Goal: Task Accomplishment & Management: Use online tool/utility

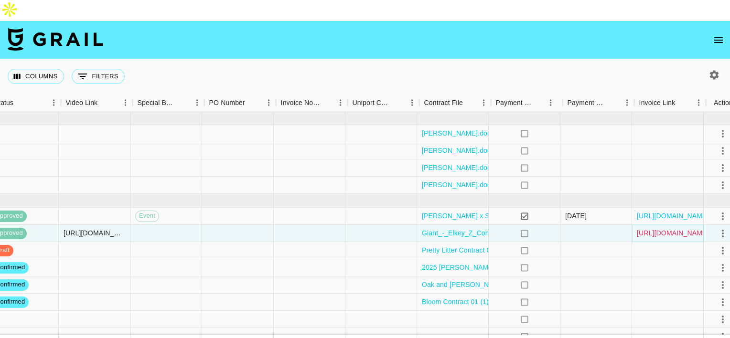
scroll to position [0, 864]
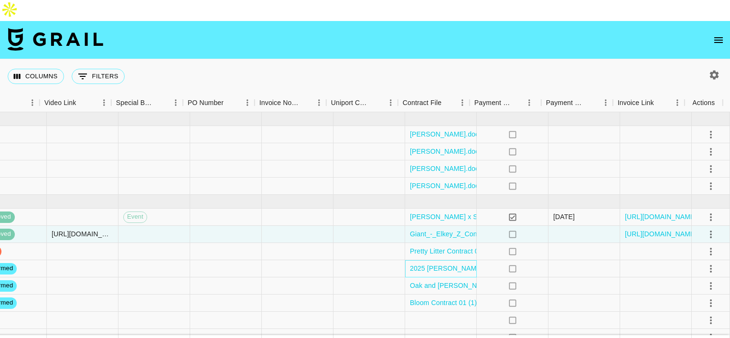
click at [466, 260] on div "2025 [PERSON_NAME] & Zoefull Services Agreement.docx (1).pdf" at bounding box center [441, 268] width 72 height 17
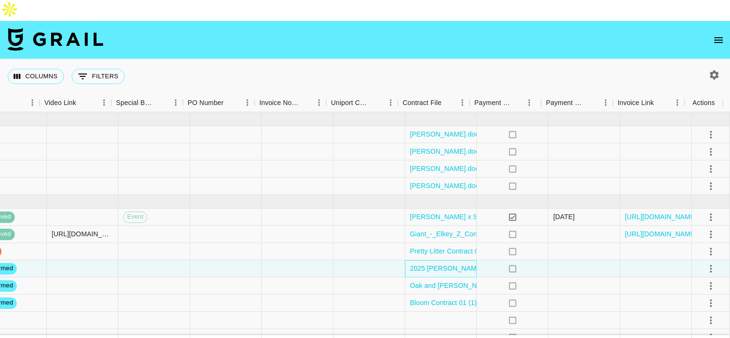
click at [466, 260] on div "2025 [PERSON_NAME] & Zoefull Services Agreement.docx (1).pdf" at bounding box center [441, 268] width 72 height 17
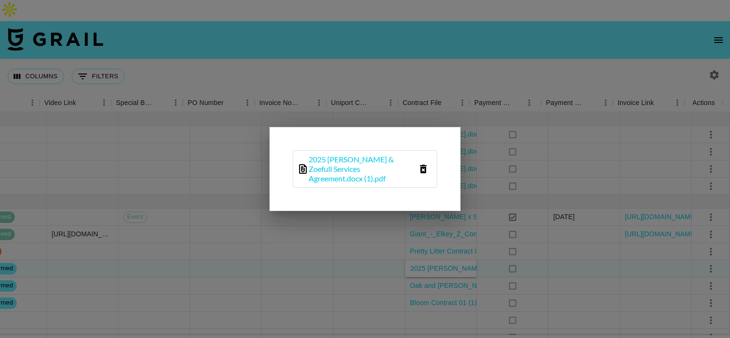
drag, startPoint x: 466, startPoint y: 255, endPoint x: 416, endPoint y: 258, distance: 50.7
click at [416, 258] on div at bounding box center [365, 169] width 730 height 338
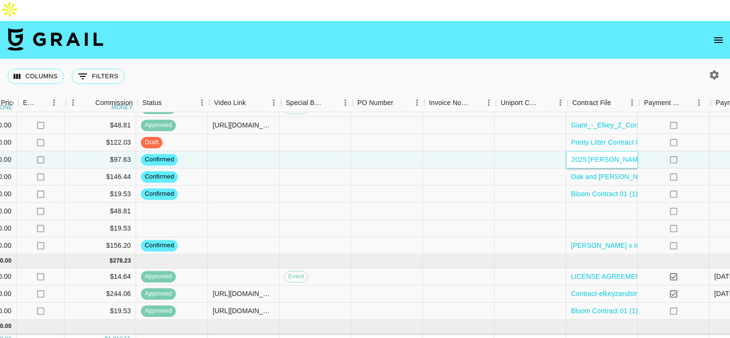
scroll to position [109, 699]
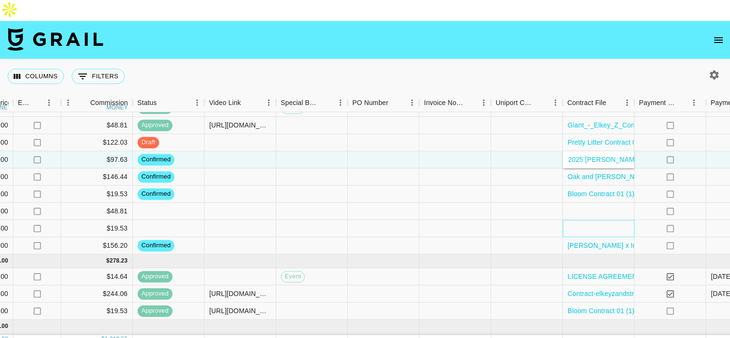
click at [587, 220] on div at bounding box center [599, 228] width 72 height 17
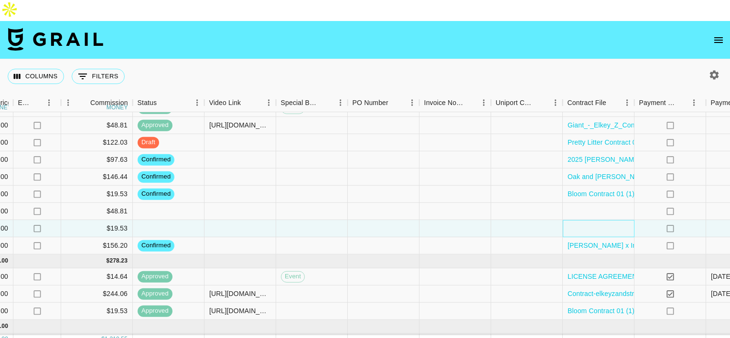
click at [587, 220] on div at bounding box center [599, 228] width 72 height 17
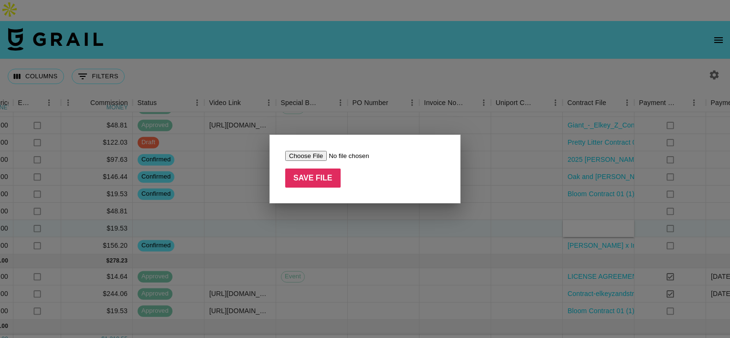
click at [326, 157] on input "file" at bounding box center [345, 156] width 121 height 10
type input "C:\fakepath\Complete_with_Docusign_Sabrina_UGC_agreement.pdf"
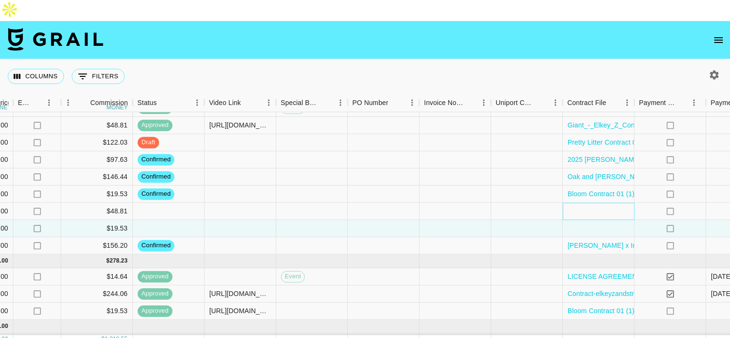
click at [575, 203] on div at bounding box center [599, 211] width 72 height 17
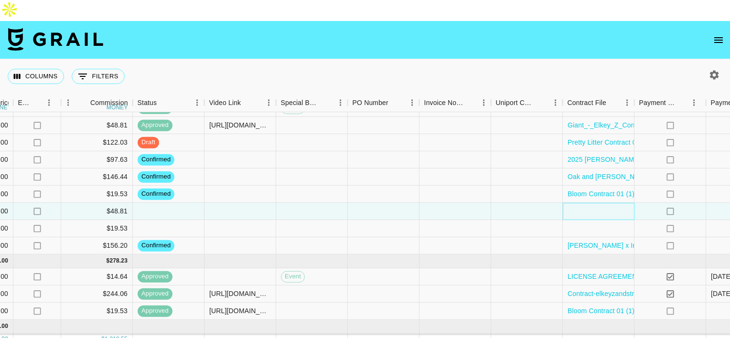
click at [575, 203] on div at bounding box center [599, 211] width 72 height 17
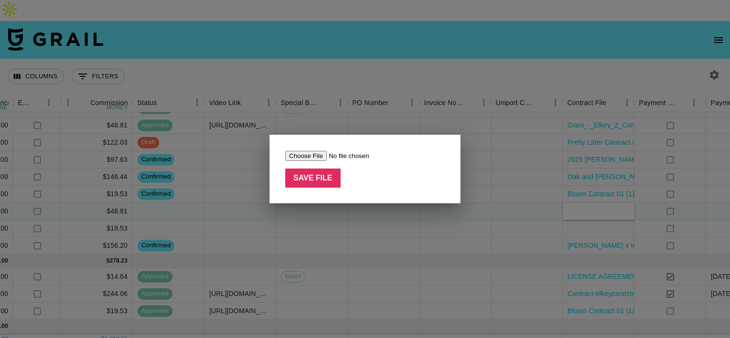
click at [312, 154] on input "file" at bounding box center [345, 156] width 121 height 10
type input "C:\fakepath\Complete_with_Docusign_Sabrina_UGC_agreement.pdf"
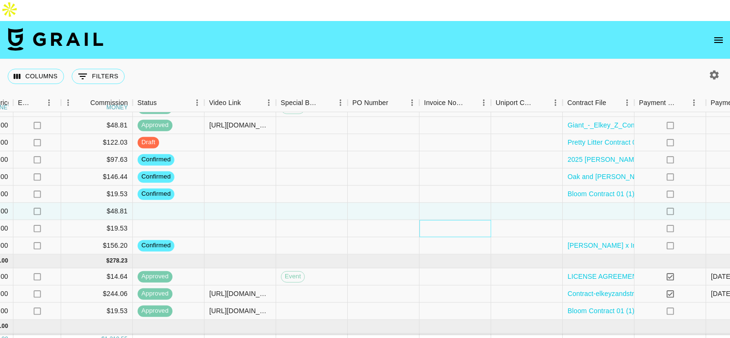
click at [468, 220] on div at bounding box center [456, 228] width 72 height 17
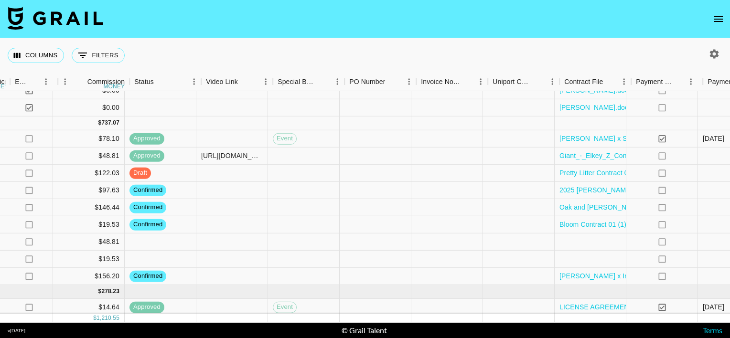
scroll to position [57, 708]
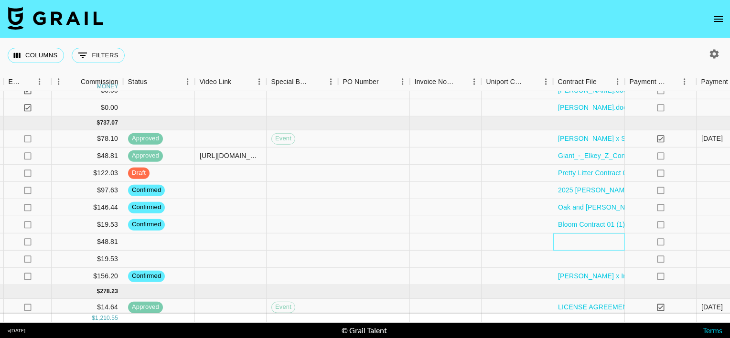
click at [583, 246] on div at bounding box center [589, 242] width 72 height 17
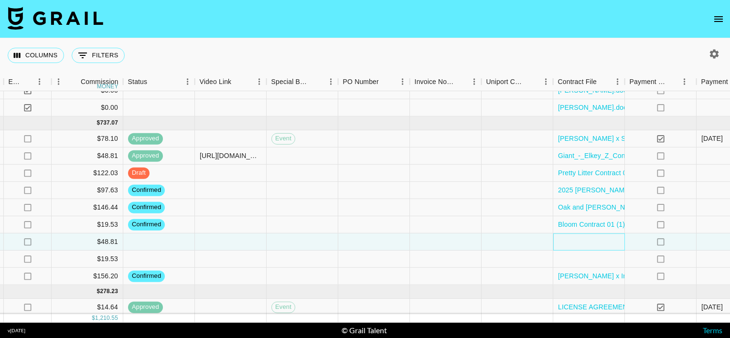
click at [583, 246] on div at bounding box center [589, 242] width 72 height 17
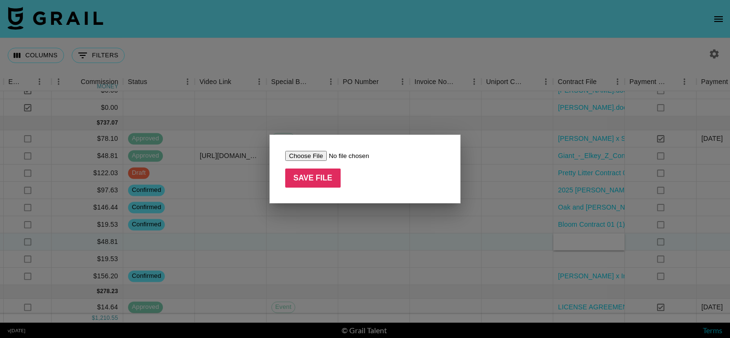
click at [290, 151] on input "file" at bounding box center [345, 156] width 121 height 10
type input "C:\fakepath\Complete_with_Docusign_Sabrina_UGC_agreement.pdf"
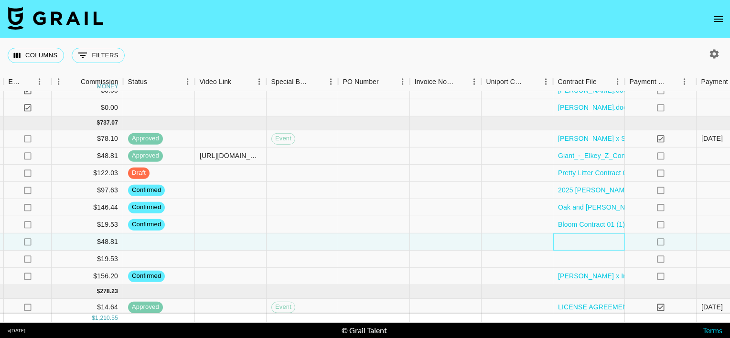
click at [562, 243] on div at bounding box center [589, 242] width 72 height 17
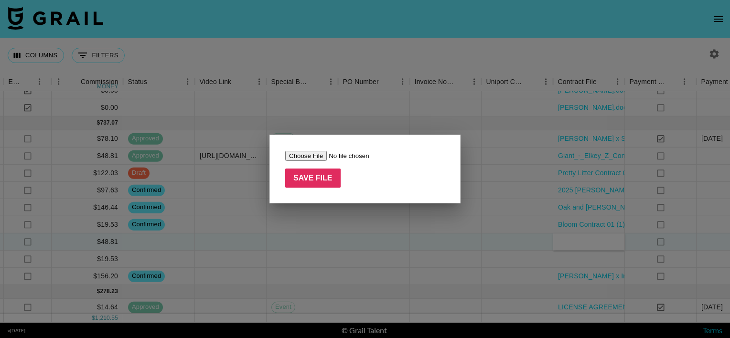
click at [293, 155] on input "file" at bounding box center [345, 156] width 121 height 10
type input "C:\fakepath\Complete_with_Docusign_Sabrina_UGC_agreement.pdf"
click at [323, 181] on input "Save File" at bounding box center [312, 178] width 55 height 19
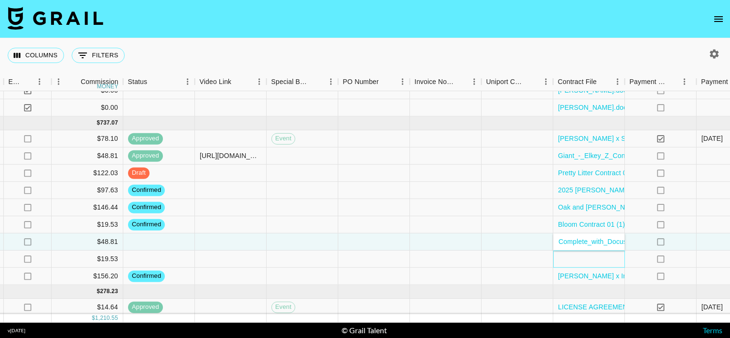
click at [565, 262] on div at bounding box center [589, 259] width 72 height 17
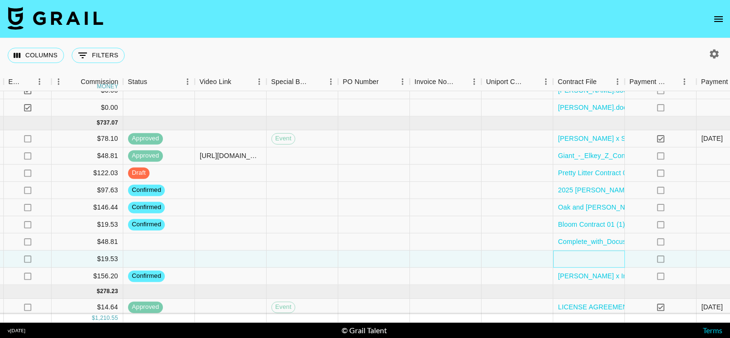
click at [565, 262] on div at bounding box center [589, 259] width 72 height 17
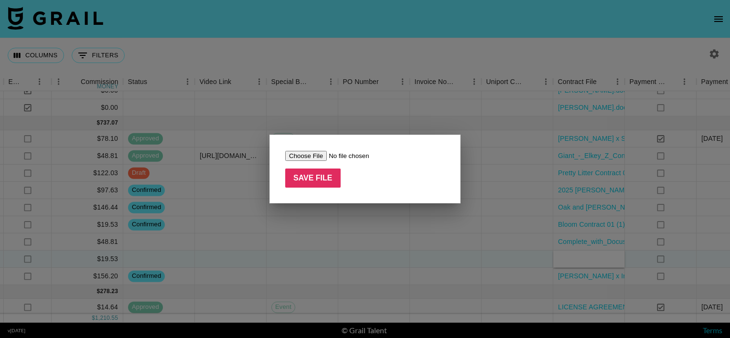
click at [290, 151] on input "file" at bounding box center [345, 156] width 121 height 10
type input "C:\fakepath\Complete_with_Docusign_Sabrina_UGC_agreement.pdf"
click at [311, 180] on input "Save File" at bounding box center [312, 178] width 55 height 19
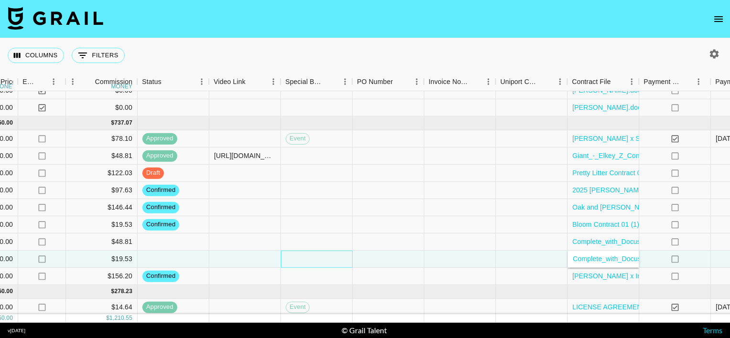
click at [316, 254] on div at bounding box center [317, 259] width 72 height 17
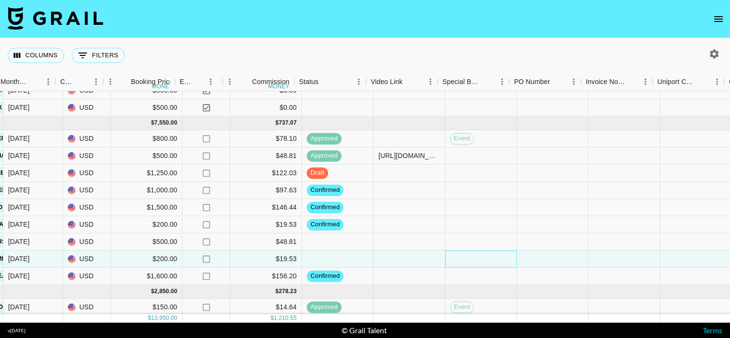
scroll to position [57, 528]
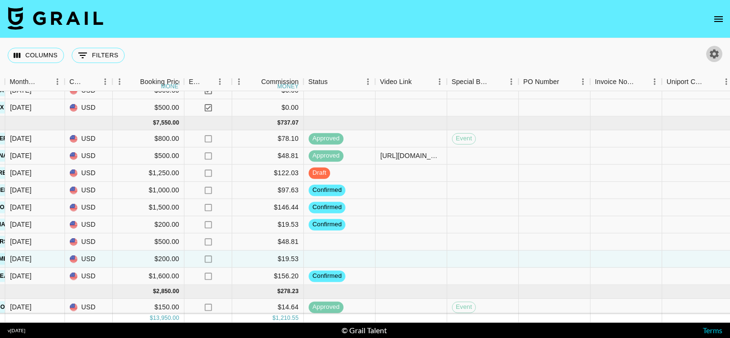
click at [721, 57] on button "button" at bounding box center [714, 54] width 16 height 16
select select "May '25"
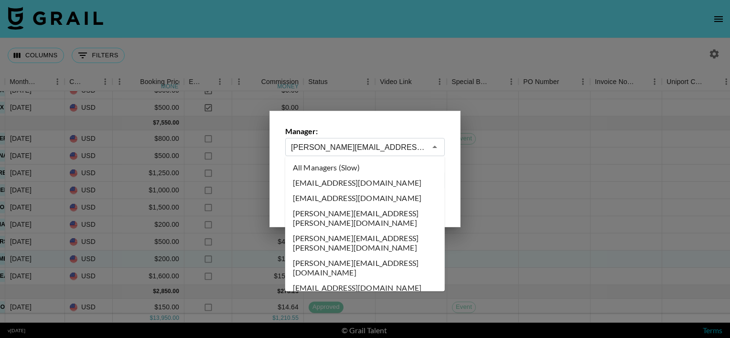
click at [396, 145] on input "[PERSON_NAME][EMAIL_ADDRESS][PERSON_NAME][DOMAIN_NAME]" at bounding box center [358, 147] width 135 height 11
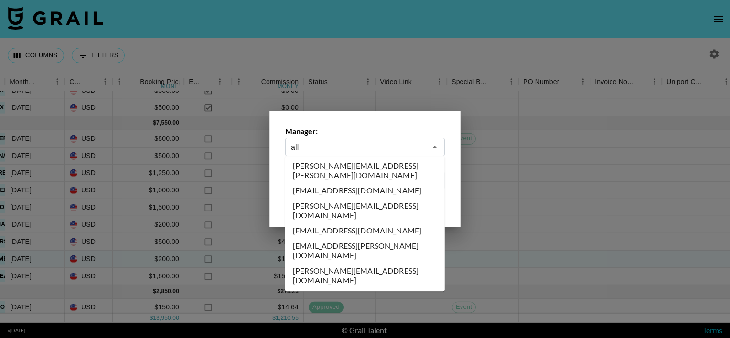
scroll to position [0, 0]
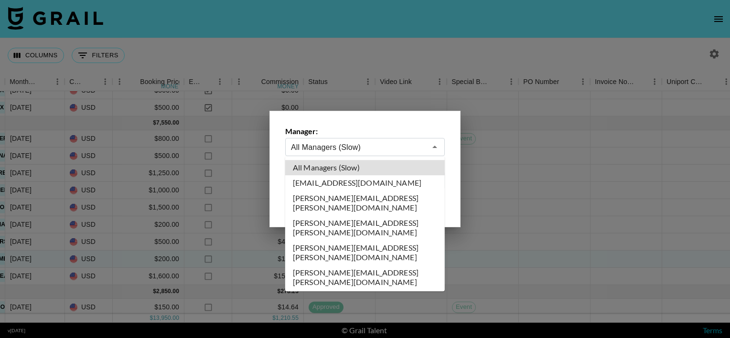
type input "All Managers (Slow)"
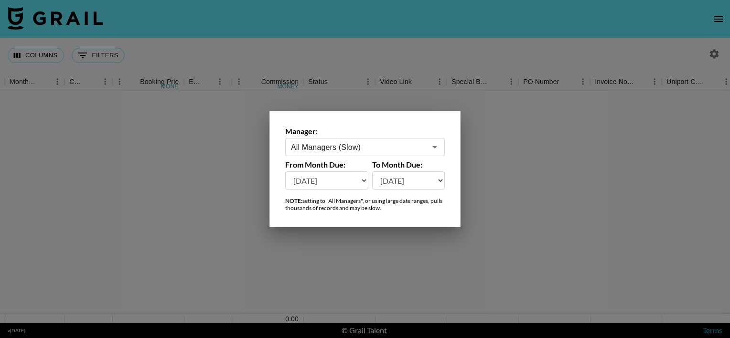
scroll to position [0, 528]
click at [320, 73] on div at bounding box center [365, 169] width 730 height 338
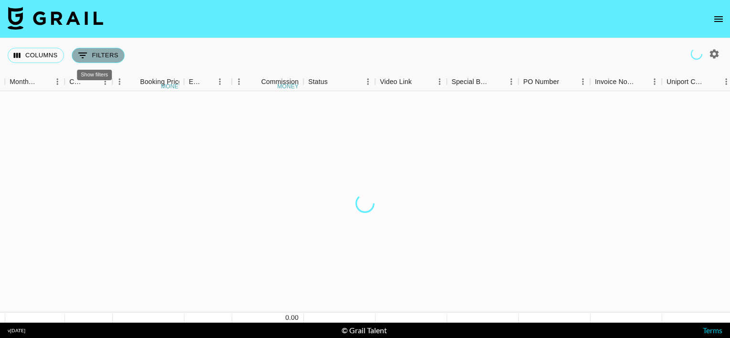
click at [108, 59] on button "0 Filters" at bounding box center [98, 55] width 53 height 15
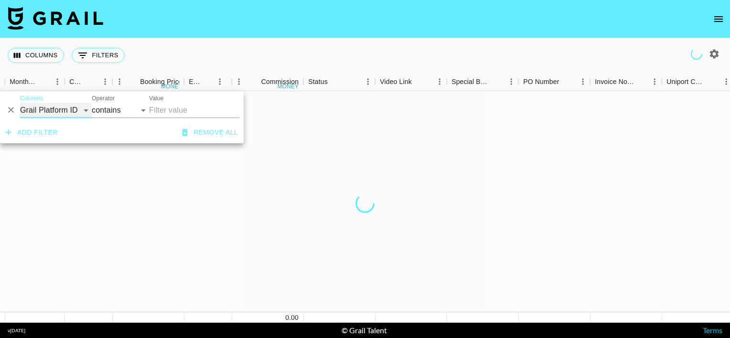
click at [83, 113] on select "Grail Platform ID Airtable ID Talent Manager Client Booker Campaign (Type) Date…" at bounding box center [56, 110] width 72 height 15
select select "clientId"
click at [20, 103] on select "Grail Platform ID Airtable ID Talent Manager Client Booker Campaign (Type) Date…" at bounding box center [56, 110] width 72 height 15
select select "is"
click at [174, 108] on input "Value" at bounding box center [213, 110] width 129 height 15
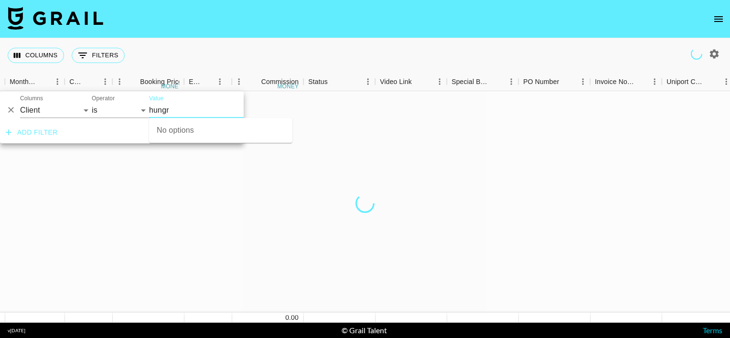
type input "hungry"
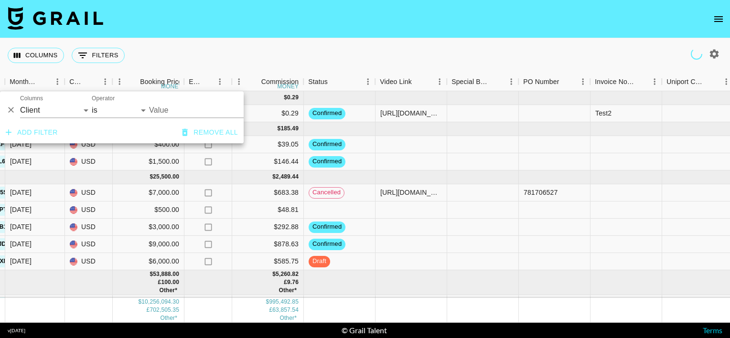
click at [174, 108] on input "Value" at bounding box center [213, 110] width 129 height 15
type input "hungry"
click at [174, 108] on input "hungry" at bounding box center [213, 110] width 129 height 15
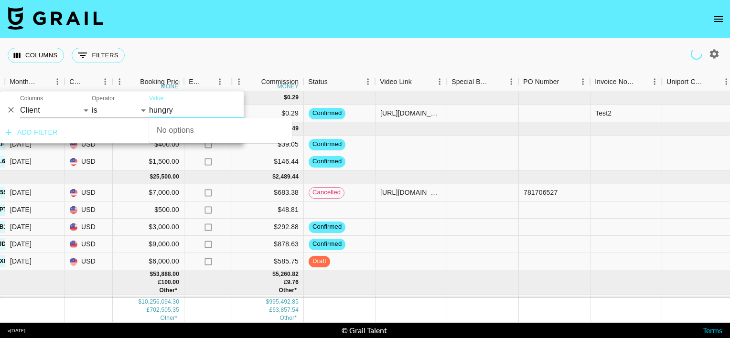
click at [174, 108] on input "hungry" at bounding box center [213, 110] width 129 height 15
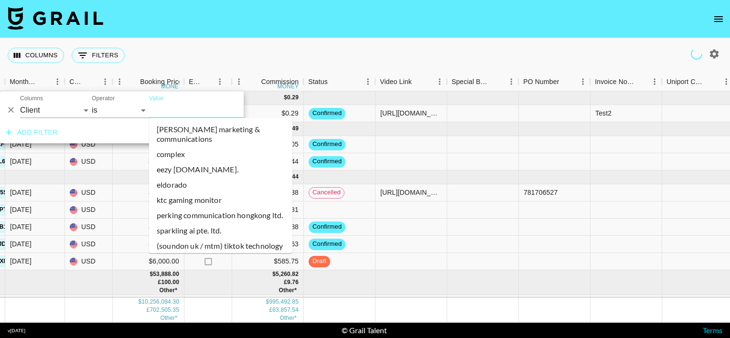
click at [162, 110] on input "Value" at bounding box center [213, 110] width 129 height 15
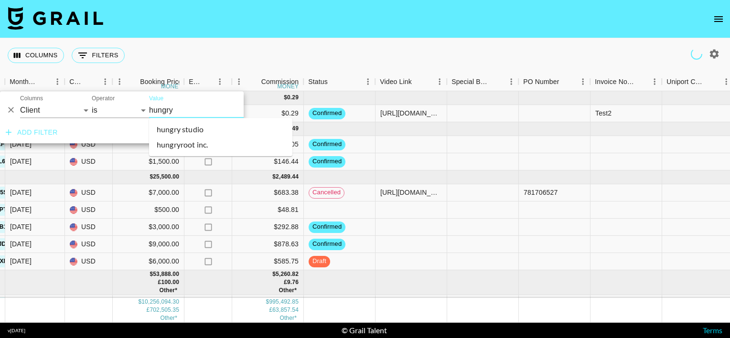
click at [183, 149] on li "hungryroot inc." at bounding box center [220, 144] width 143 height 15
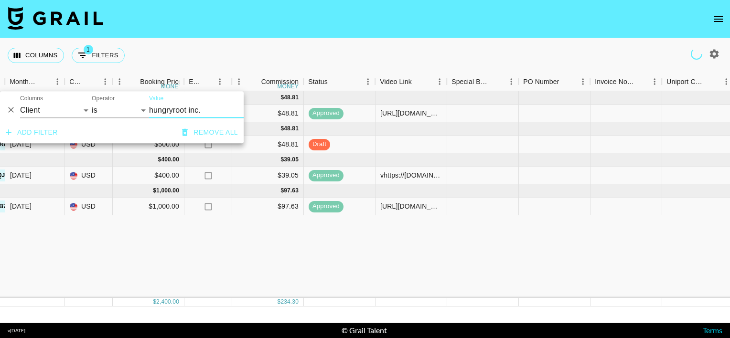
type input "Hungryroot Inc."
click at [271, 57] on div "Columns 1 Filters + Booking" at bounding box center [365, 55] width 730 height 34
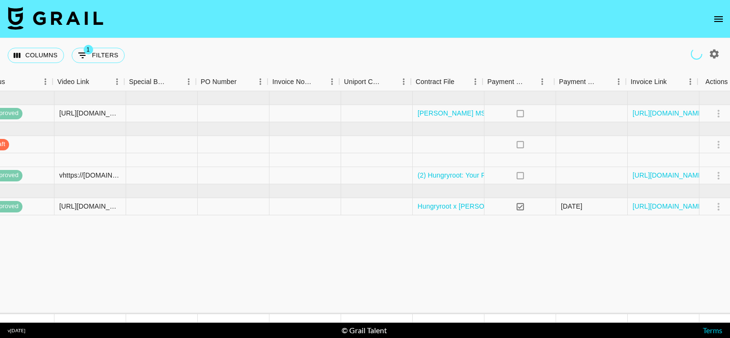
scroll to position [0, 856]
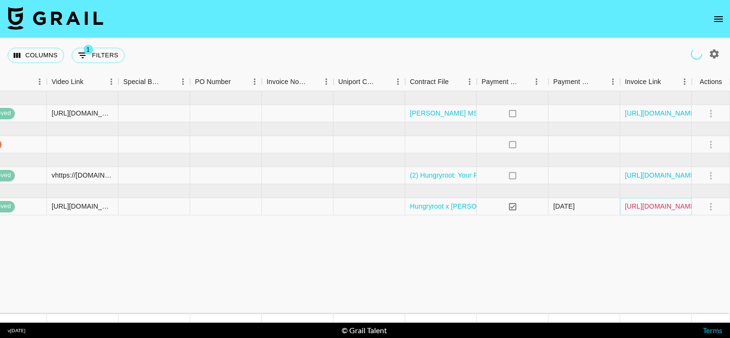
click at [647, 206] on link "https://in.xero.com/hcImitZjKY3YX6VRw1wlN4hMOPRdFUCtxnVzUmWF" at bounding box center [661, 207] width 72 height 10
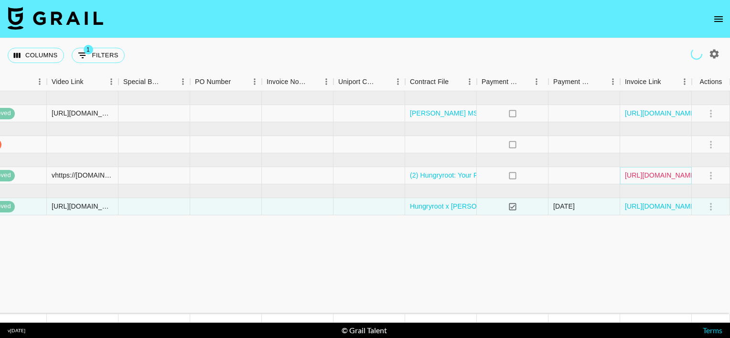
click at [645, 173] on link "https://in.xero.com/Q3WVKWUHqUrE2mDhNCDeiiBUZWeDSq4LtS3Z3w3v" at bounding box center [661, 176] width 72 height 10
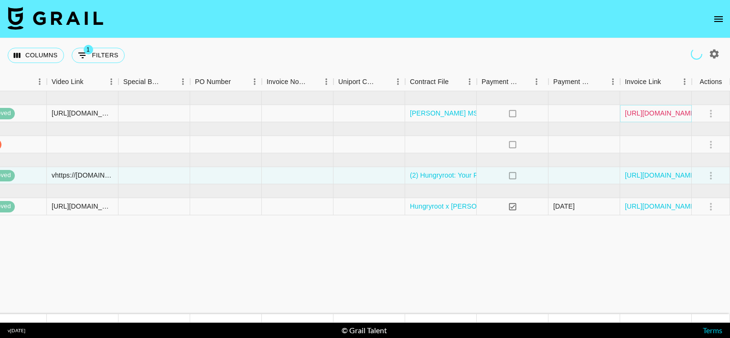
click at [635, 114] on link "https://in.xero.com/CbJQFnoSqPpKPqcalWKUvKFBSIMaShA8BdHJ4qRX" at bounding box center [661, 113] width 72 height 10
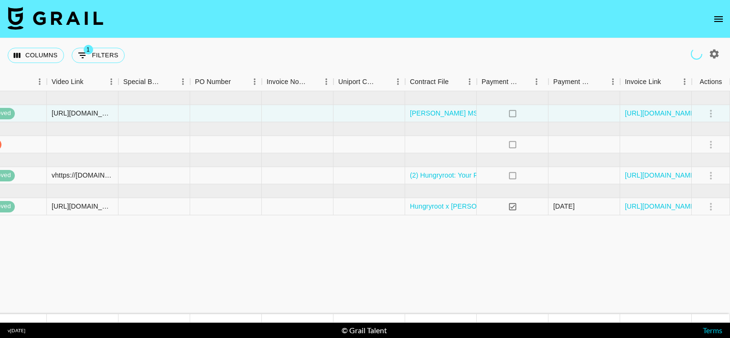
click at [470, 49] on div "Columns 1 Filters + Booking" at bounding box center [365, 55] width 730 height 34
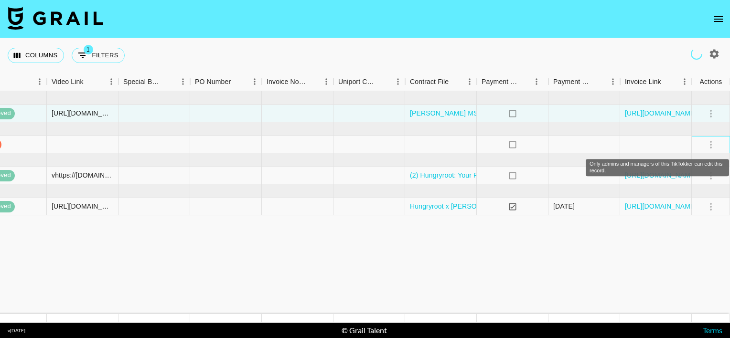
click at [711, 143] on div "Only admins and managers of this TikTokker can edit this record." at bounding box center [711, 145] width 16 height 16
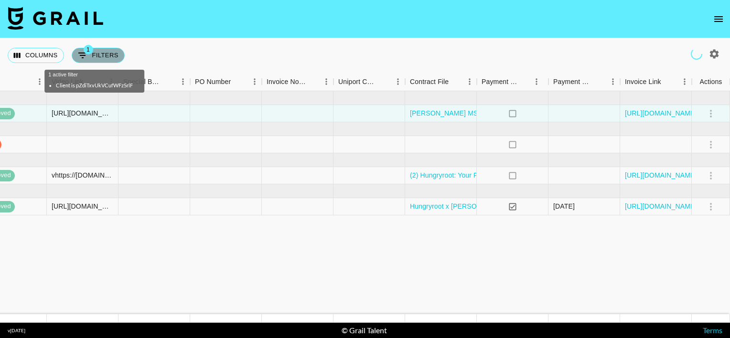
click at [96, 55] on button "1 Filters" at bounding box center [98, 55] width 53 height 15
select select "clientId"
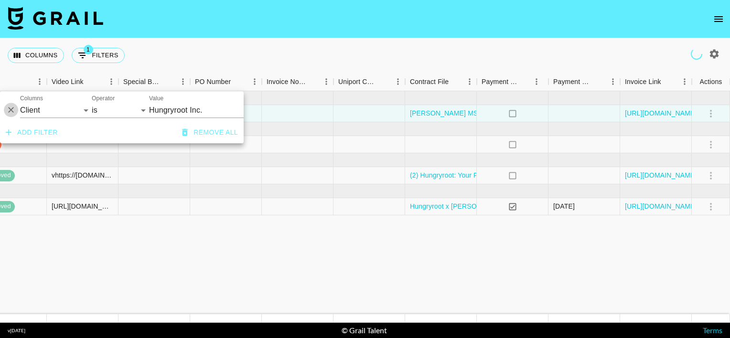
click at [11, 111] on icon "Delete" at bounding box center [11, 111] width 6 height 6
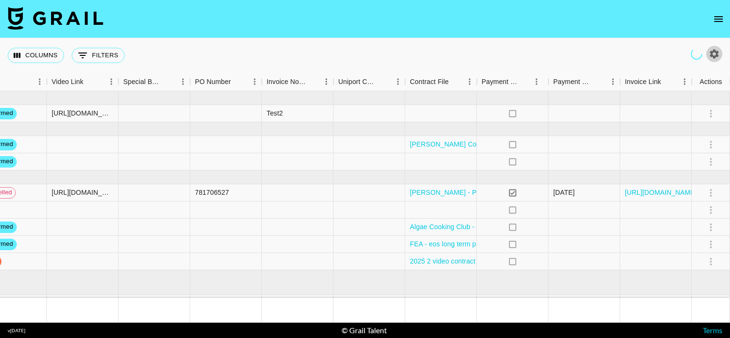
click at [711, 53] on icon "button" at bounding box center [714, 53] width 9 height 9
select select "May '25"
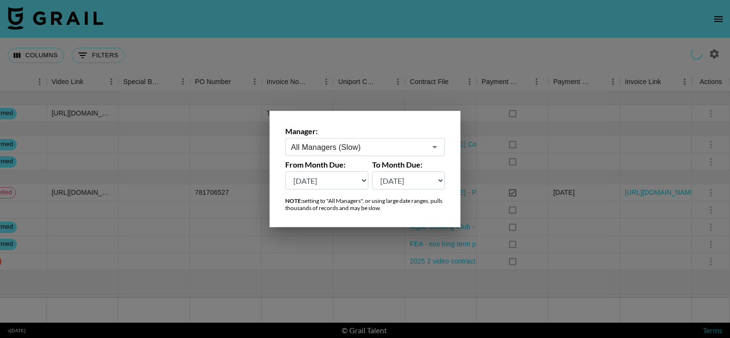
click at [356, 154] on div "All Managers (Slow) ​" at bounding box center [365, 147] width 160 height 18
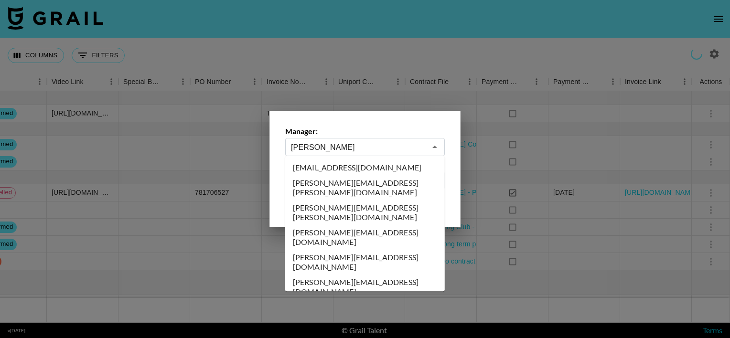
type input "anna"
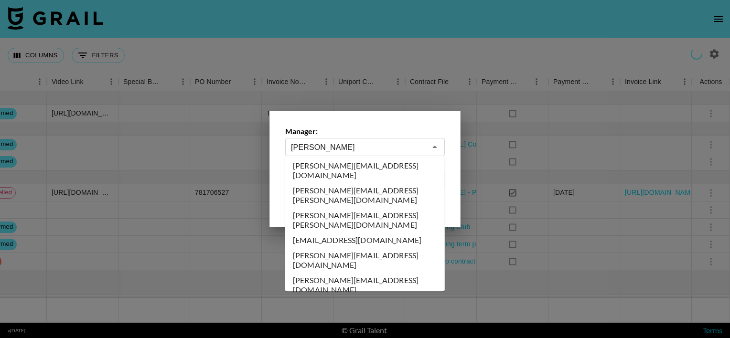
scroll to position [4, 0]
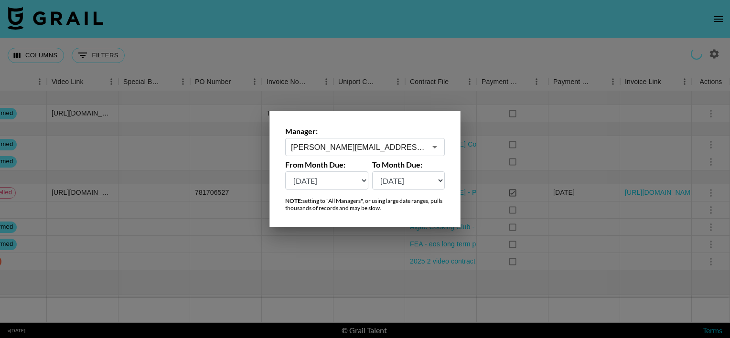
click at [363, 54] on div at bounding box center [365, 169] width 730 height 338
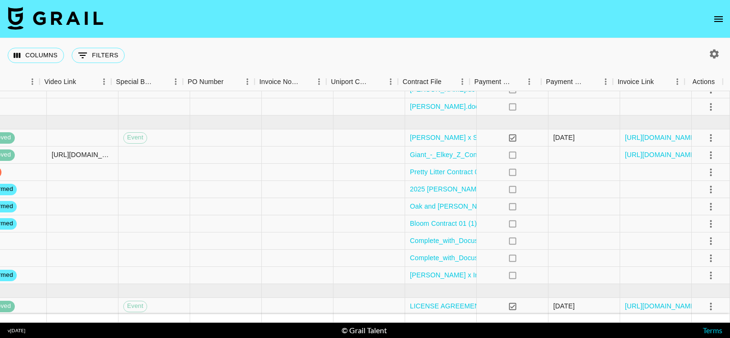
scroll to position [59, 864]
click at [705, 170] on icon "select merge strategy" at bounding box center [710, 171] width 11 height 11
click at [547, 47] on div "Columns 0 Filters + Booking" at bounding box center [365, 55] width 730 height 34
click at [715, 48] on button "button" at bounding box center [714, 54] width 16 height 16
select select "May '25"
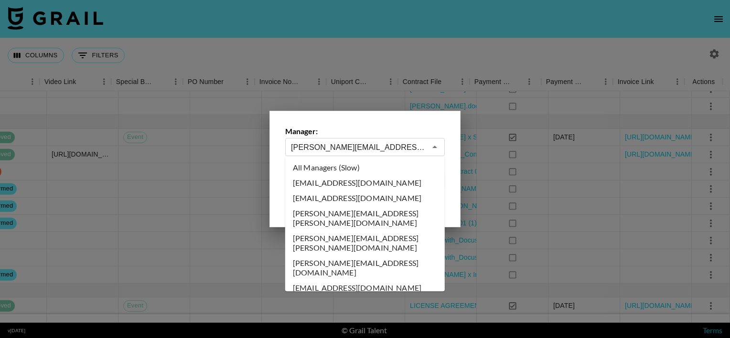
scroll to position [357, 0]
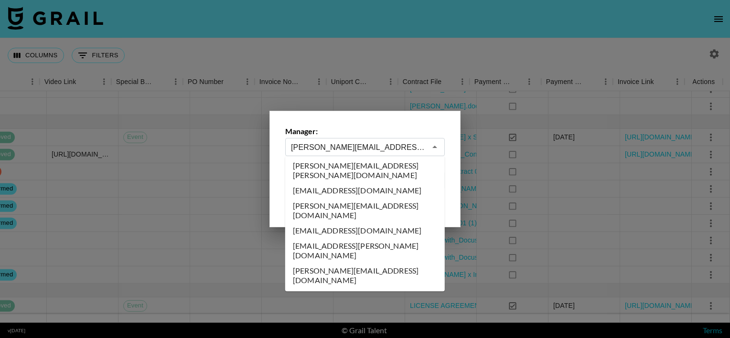
click at [363, 145] on input "[PERSON_NAME][EMAIL_ADDRESS][PERSON_NAME][DOMAIN_NAME]" at bounding box center [358, 147] width 135 height 11
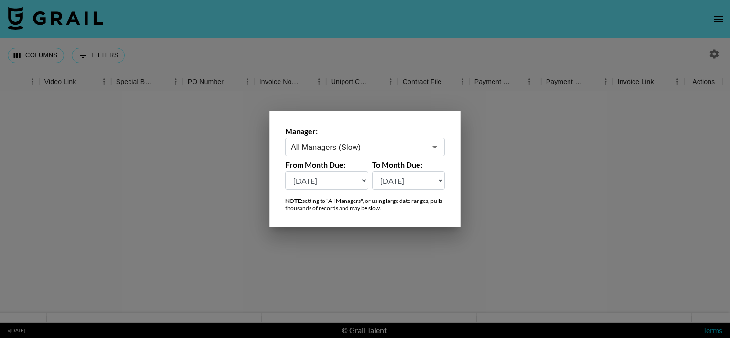
scroll to position [0, 864]
type input "All Managers (Slow)"
click at [396, 65] on div at bounding box center [365, 169] width 730 height 338
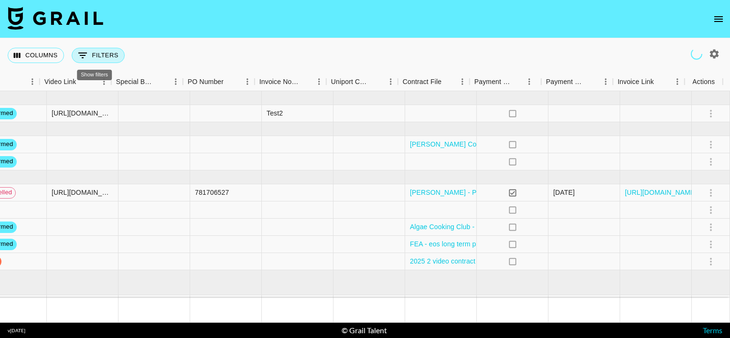
click at [108, 57] on button "0 Filters" at bounding box center [98, 55] width 53 height 15
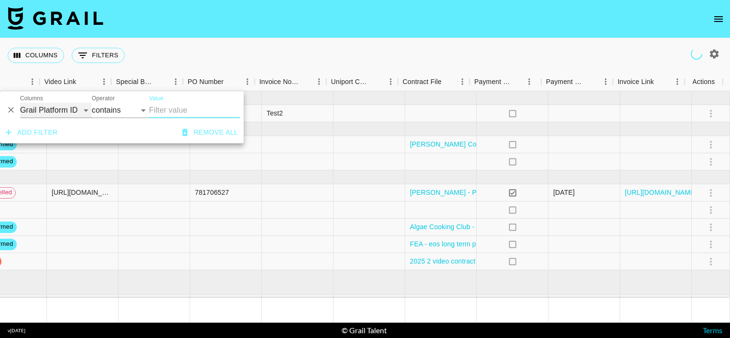
click at [84, 111] on select "Grail Platform ID Airtable ID Talent Manager Client Booker Campaign (Type) Date…" at bounding box center [56, 110] width 72 height 15
select select "clientId"
click at [20, 103] on select "Grail Platform ID Airtable ID Talent Manager Client Booker Campaign (Type) Date…" at bounding box center [56, 110] width 72 height 15
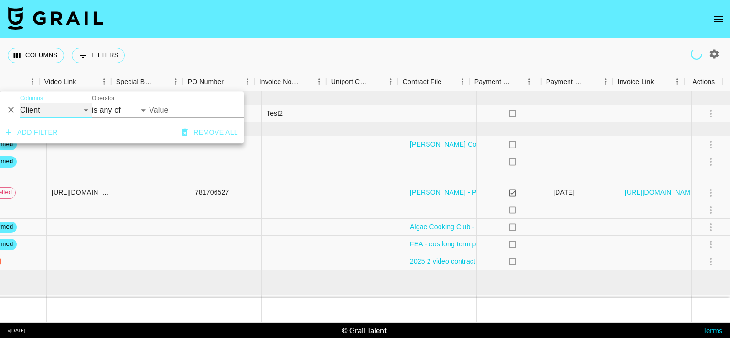
select select "is"
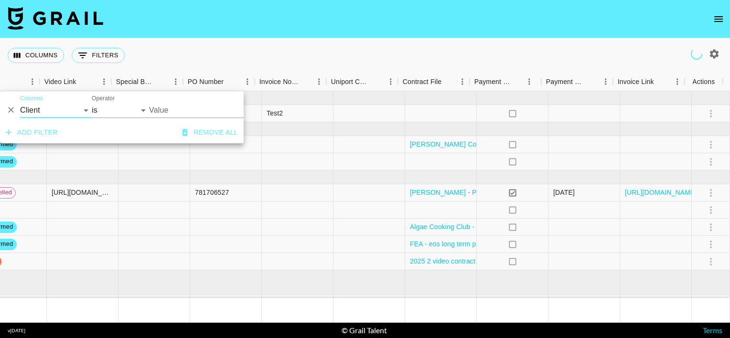
click at [160, 111] on input "Value" at bounding box center [213, 110] width 129 height 15
click at [162, 111] on input "Value" at bounding box center [213, 110] width 129 height 15
click at [172, 111] on input "Value" at bounding box center [213, 110] width 129 height 15
type input "hungryroo"
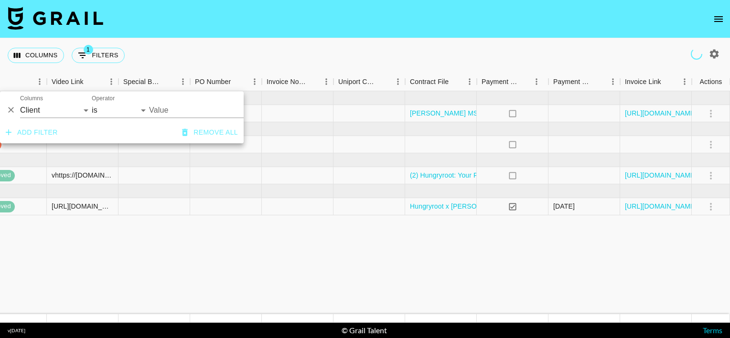
click at [243, 52] on div "Columns 1 Filters + Booking" at bounding box center [365, 55] width 730 height 34
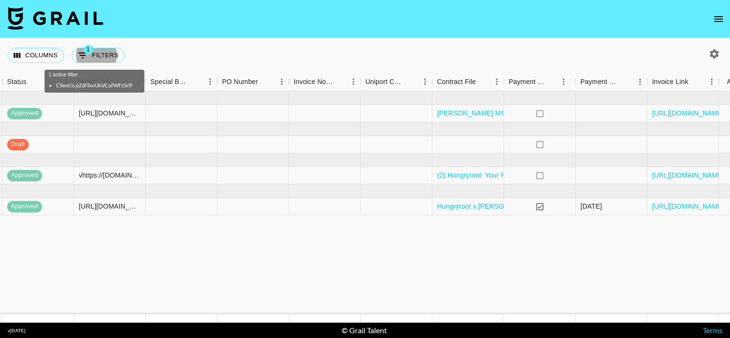
scroll to position [0, 830]
click at [460, 177] on link "(2) Hungryroot: Your Partner in Healthy Living - Sprout Social Influencer Marke…" at bounding box center [567, 176] width 260 height 10
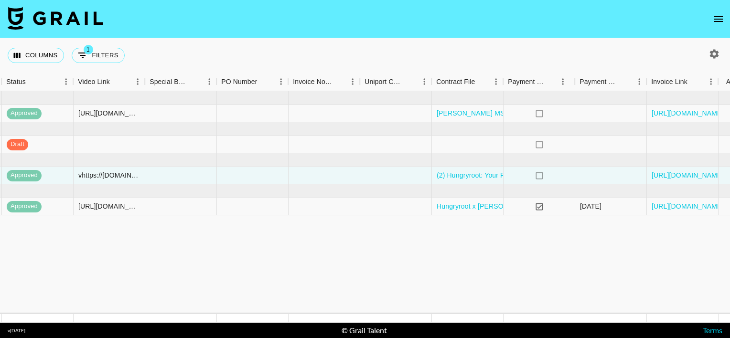
click at [381, 45] on div "Columns 1 Filters + Booking" at bounding box center [365, 55] width 730 height 34
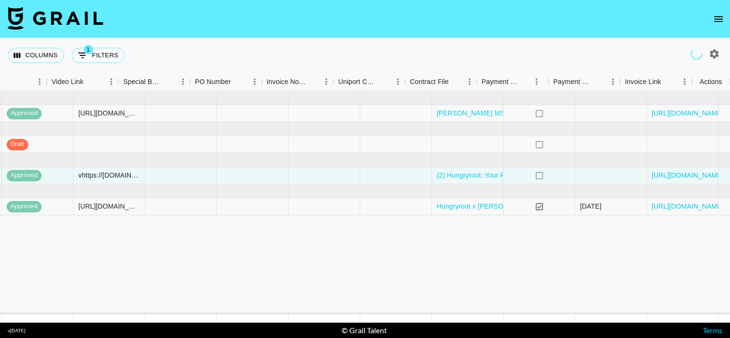
scroll to position [0, 856]
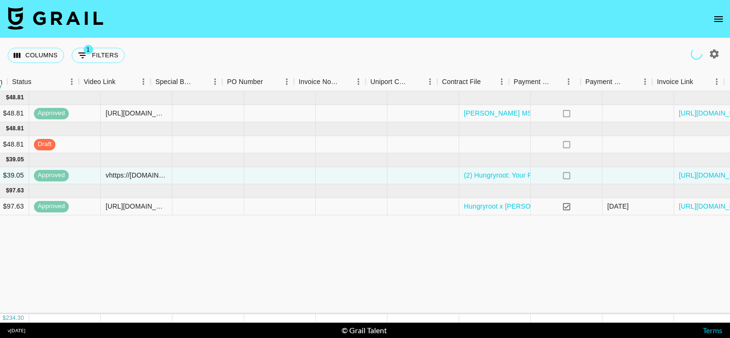
scroll to position [0, 797]
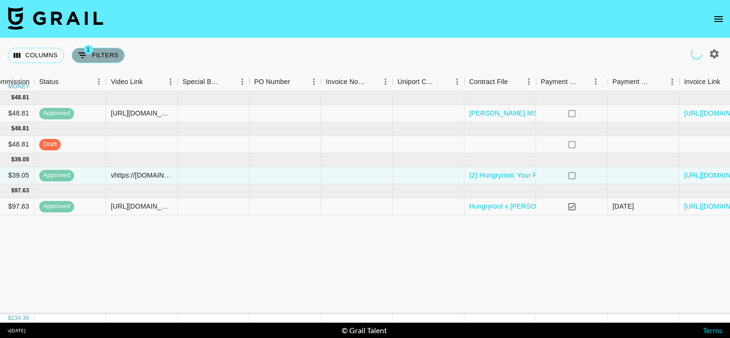
click at [97, 56] on button "1 Filters" at bounding box center [98, 55] width 53 height 15
select select "clientId"
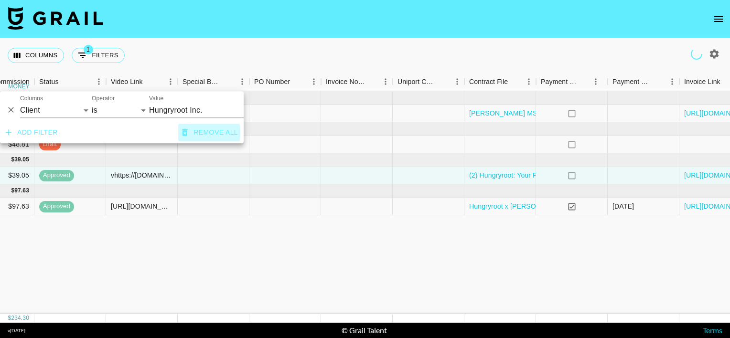
click at [188, 137] on icon "button" at bounding box center [185, 133] width 10 height 10
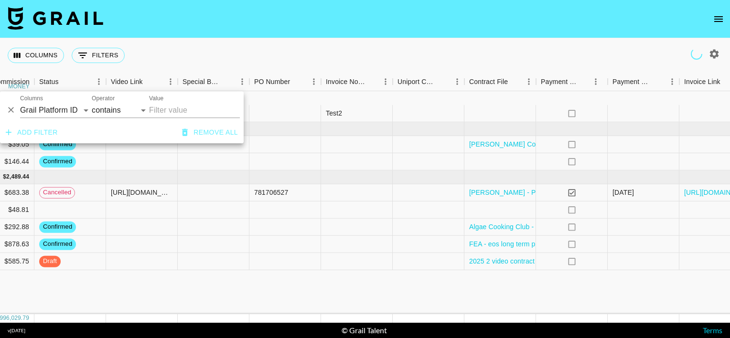
click at [713, 52] on icon "button" at bounding box center [714, 53] width 9 height 9
select select "May '25"
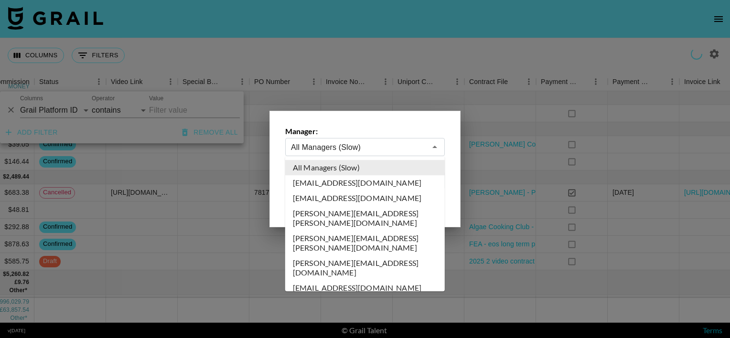
click at [366, 143] on input "All Managers (Slow)" at bounding box center [358, 147] width 135 height 11
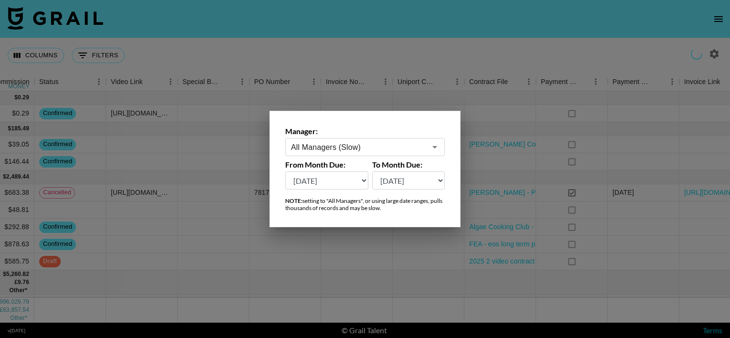
click at [366, 143] on input "All Managers (Slow)" at bounding box center [358, 147] width 135 height 11
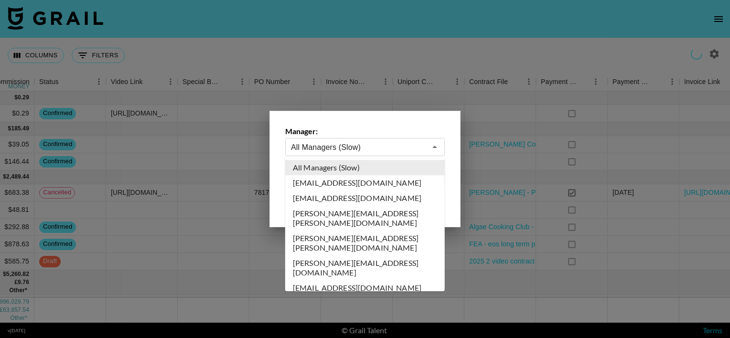
click at [366, 143] on input "All Managers (Slow)" at bounding box center [358, 147] width 135 height 11
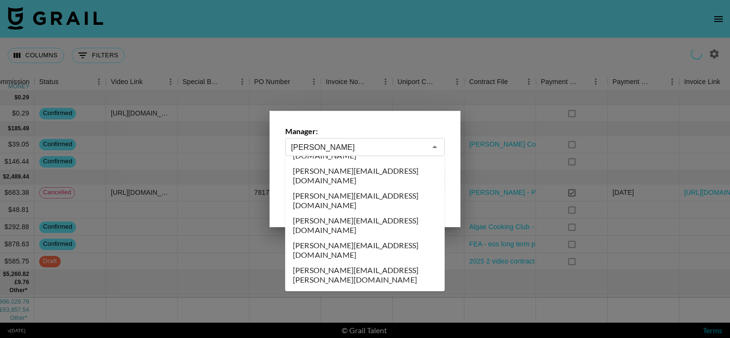
scroll to position [0, 0]
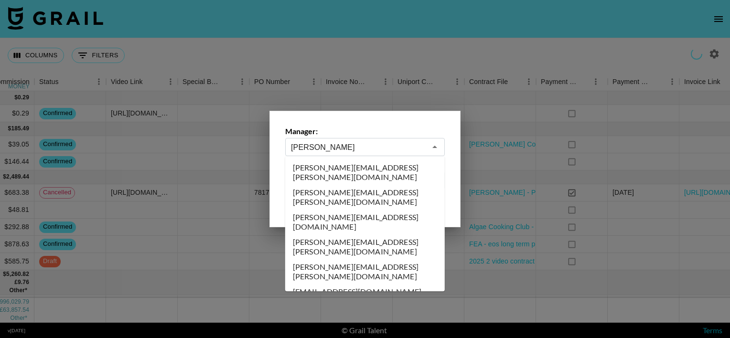
click at [348, 167] on li "[PERSON_NAME][EMAIL_ADDRESS][PERSON_NAME][DOMAIN_NAME]" at bounding box center [365, 172] width 160 height 25
type input "[PERSON_NAME][EMAIL_ADDRESS][PERSON_NAME][DOMAIN_NAME]"
click at [348, 167] on label "From Month Due:" at bounding box center [326, 165] width 83 height 10
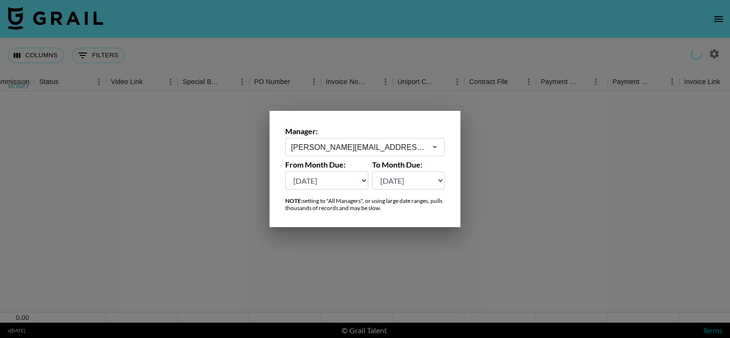
click at [296, 97] on div at bounding box center [365, 169] width 730 height 338
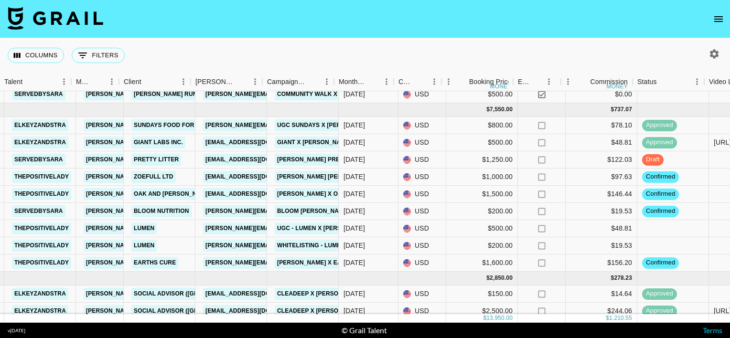
scroll to position [71, 193]
click at [151, 262] on link "Earths Cure" at bounding box center [155, 263] width 47 height 12
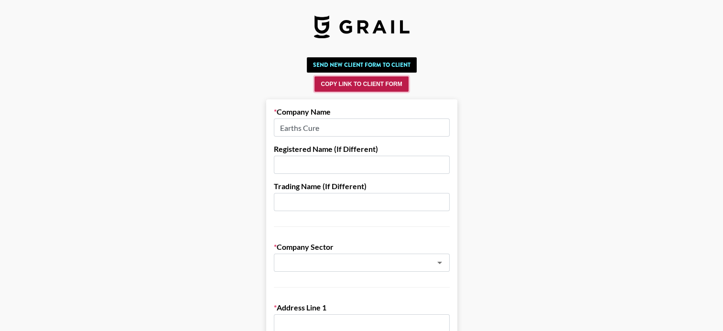
click at [357, 84] on button "Copy Link to Client Form" at bounding box center [361, 83] width 94 height 15
